Goal: Find contact information: Find contact information

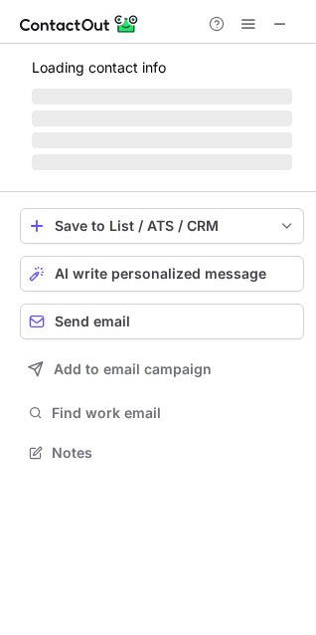
scroll to position [450, 316]
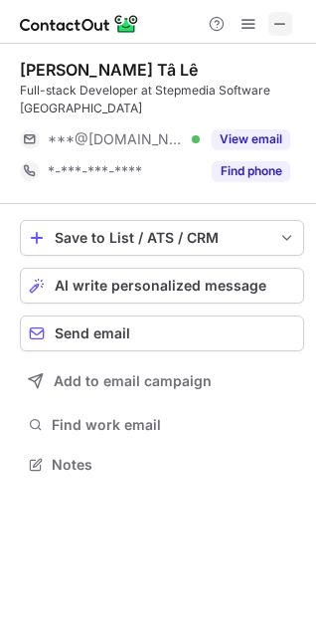
click at [283, 26] on span at bounding box center [281, 24] width 16 height 16
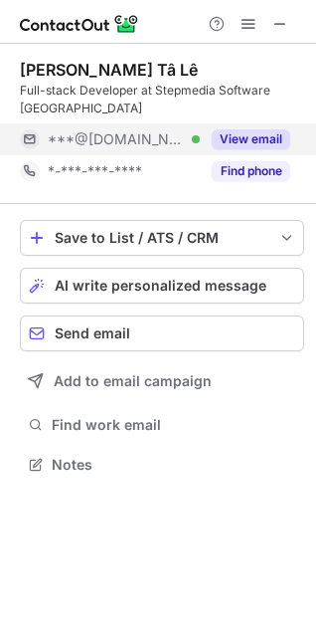
click at [261, 136] on button "View email" at bounding box center [251, 139] width 79 height 20
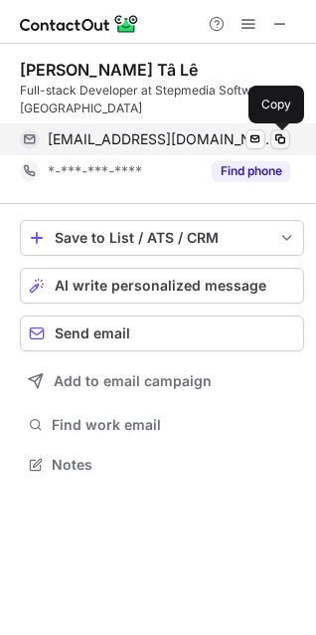
click at [286, 137] on span at bounding box center [281, 139] width 16 height 16
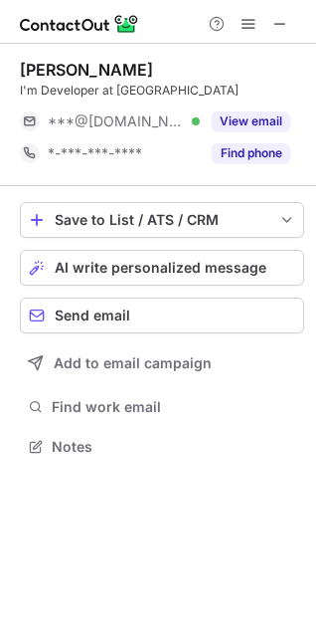
scroll to position [9, 9]
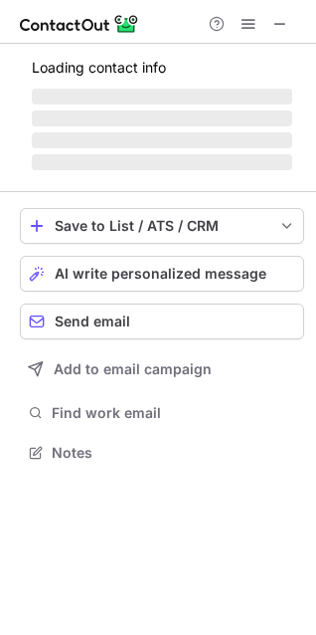
click at [294, 20] on div at bounding box center [249, 24] width 96 height 24
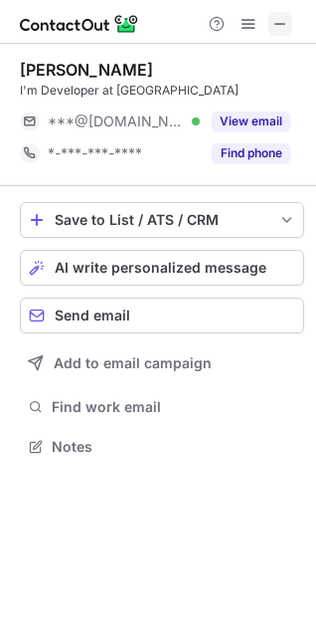
click at [283, 17] on span at bounding box center [281, 24] width 16 height 16
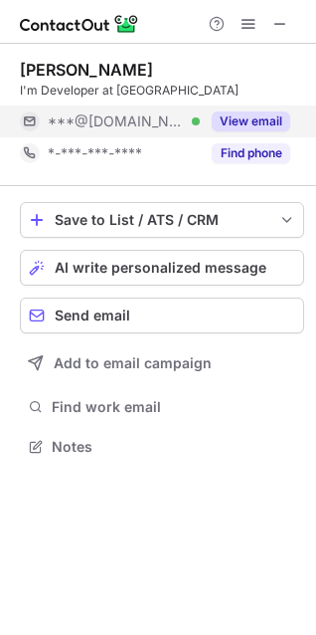
click at [271, 121] on button "View email" at bounding box center [251, 121] width 79 height 20
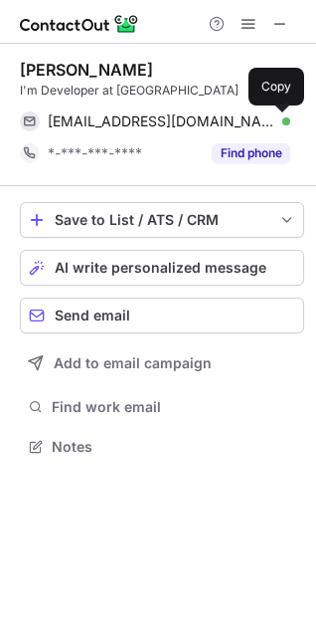
click at [278, 119] on span at bounding box center [281, 121] width 16 height 16
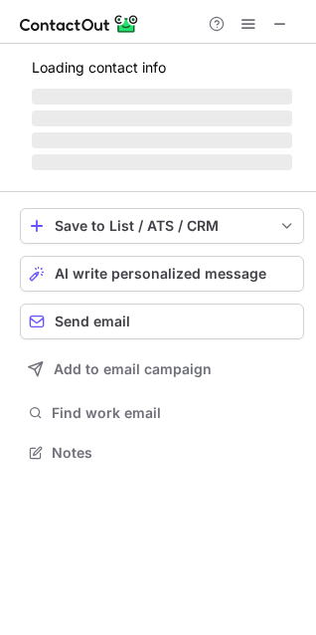
scroll to position [497, 316]
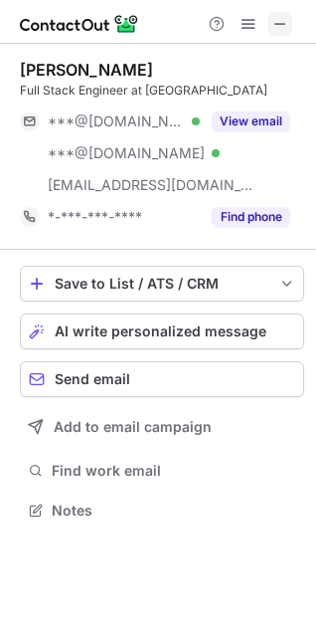
click at [283, 23] on span at bounding box center [281, 24] width 16 height 16
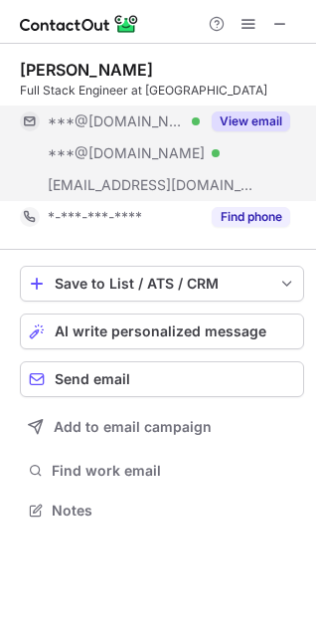
click at [273, 128] on button "View email" at bounding box center [251, 121] width 79 height 20
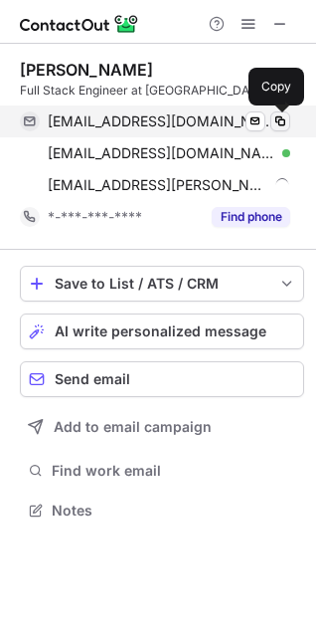
click at [280, 123] on span at bounding box center [281, 121] width 16 height 16
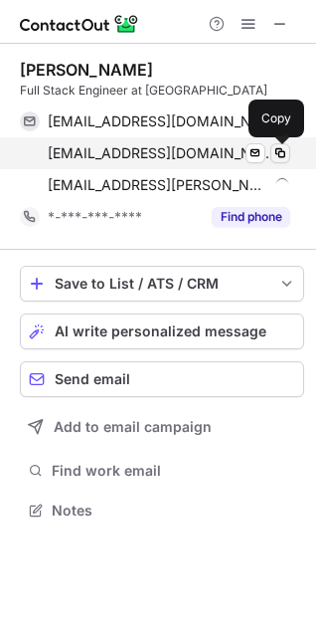
click at [278, 157] on span at bounding box center [281, 153] width 16 height 16
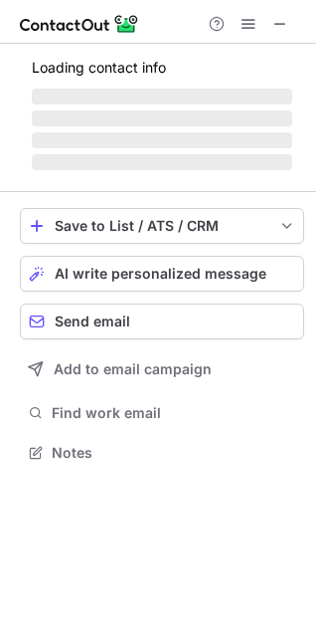
scroll to position [465, 316]
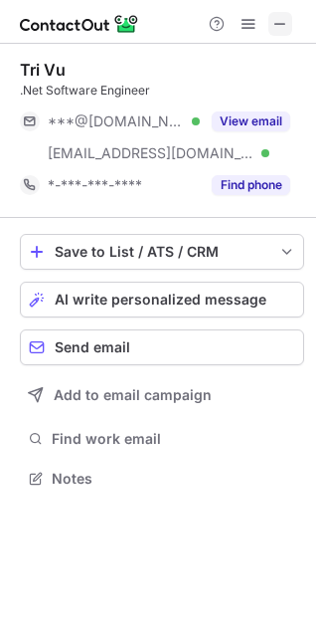
click at [281, 23] on span at bounding box center [281, 24] width 16 height 16
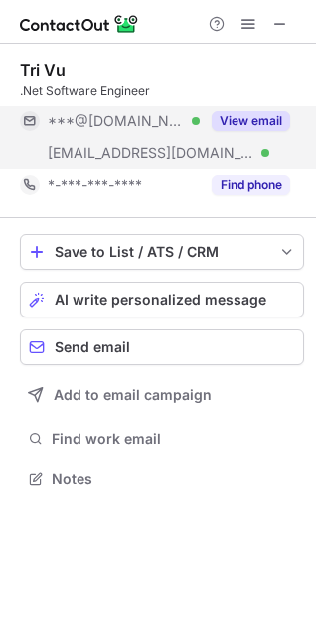
click at [262, 119] on button "View email" at bounding box center [251, 121] width 79 height 20
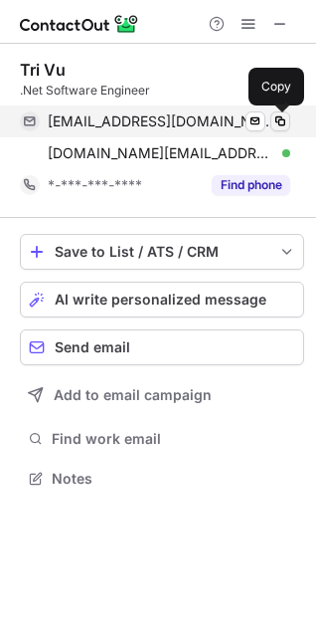
click at [288, 122] on span at bounding box center [281, 121] width 16 height 16
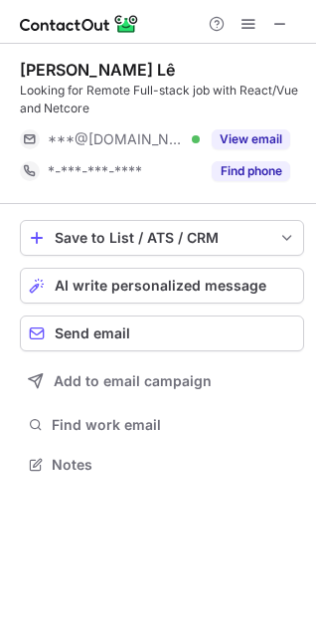
scroll to position [450, 316]
click at [290, 24] on button at bounding box center [281, 24] width 24 height 24
click at [264, 136] on button "View email" at bounding box center [251, 139] width 79 height 20
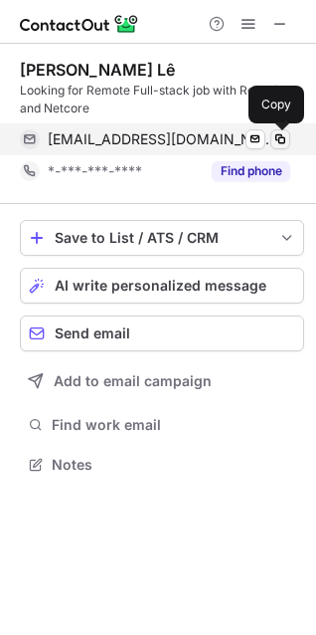
click at [290, 136] on button at bounding box center [281, 139] width 20 height 20
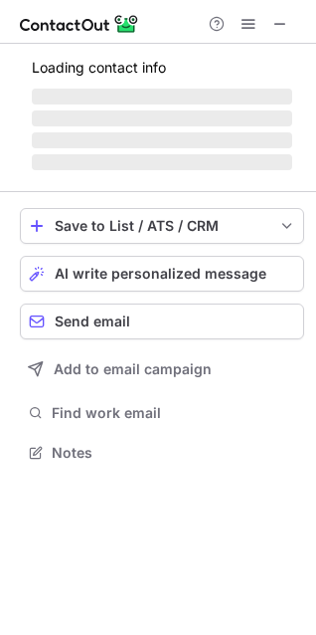
scroll to position [465, 316]
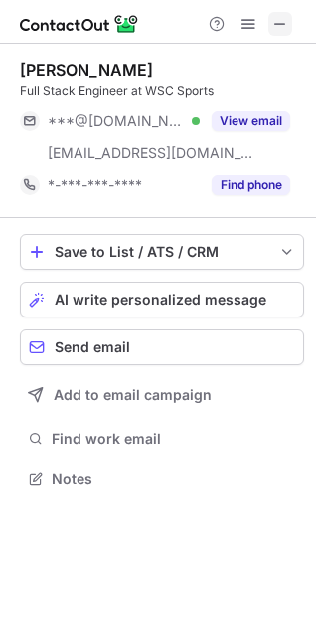
click at [289, 29] on button at bounding box center [281, 24] width 24 height 24
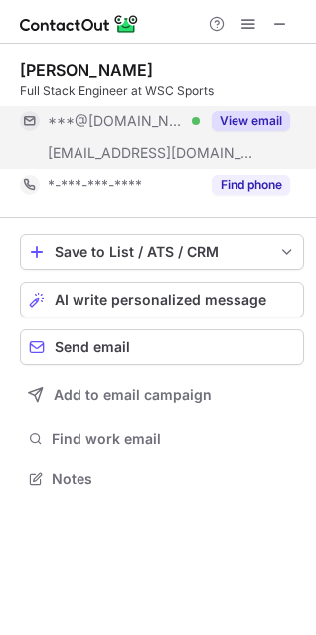
click at [274, 122] on button "View email" at bounding box center [251, 121] width 79 height 20
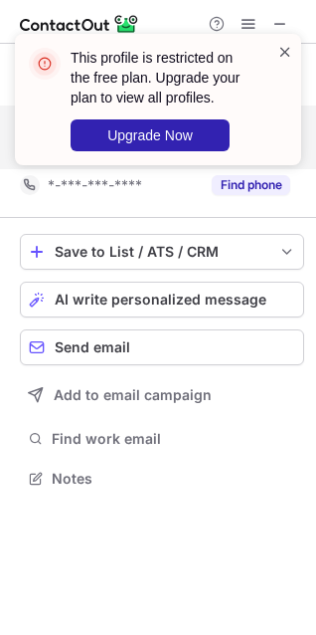
click at [287, 55] on span at bounding box center [286, 52] width 16 height 20
